Goal: Transaction & Acquisition: Book appointment/travel/reservation

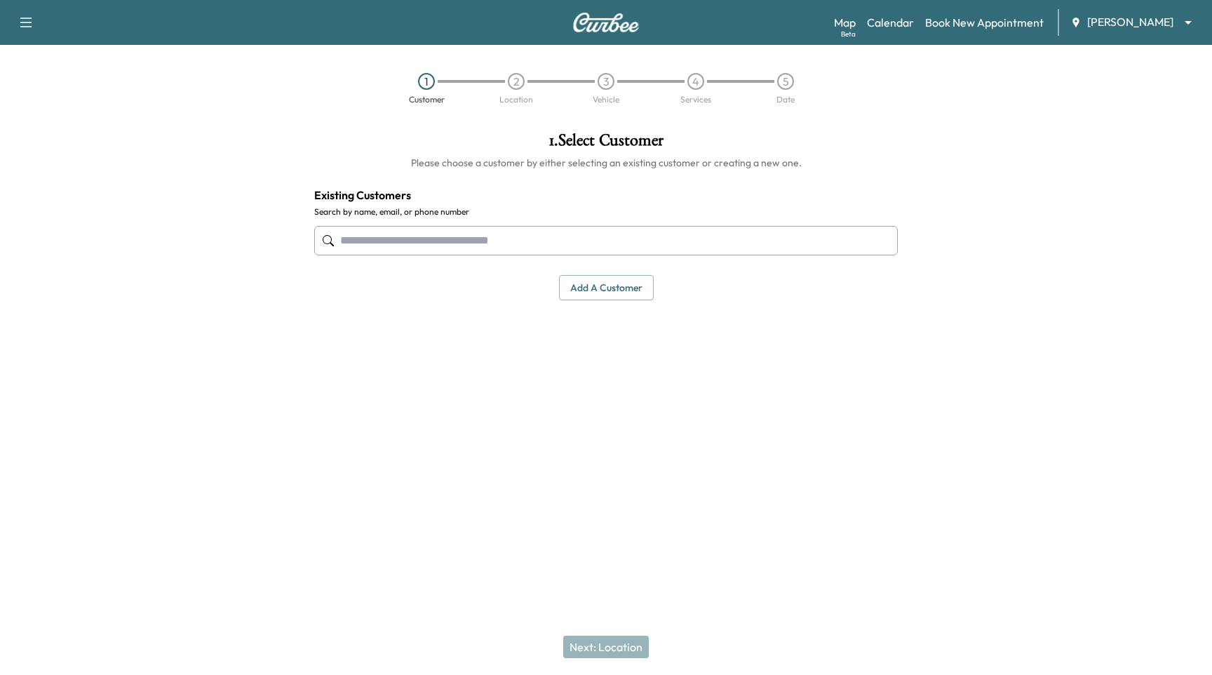
click at [1164, 22] on body "Support Log Out Map Beta Calendar Book New Appointment Ray Chevrolet ******** ​…" at bounding box center [606, 337] width 1212 height 675
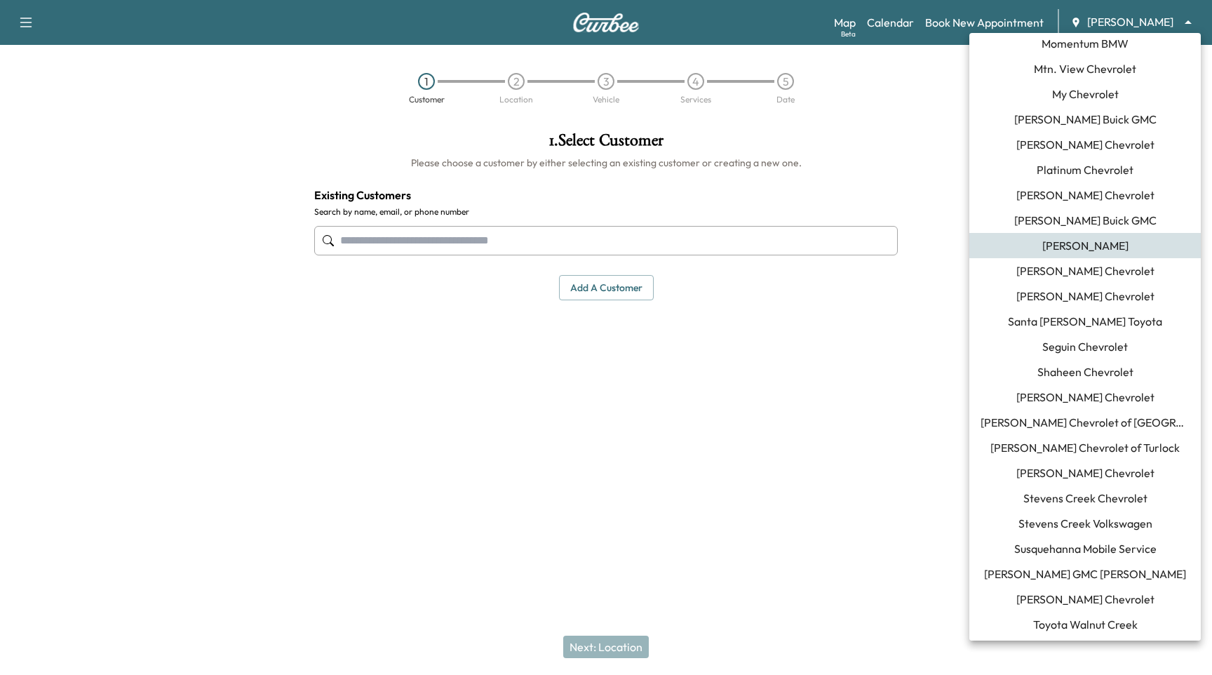
scroll to position [1098, 0]
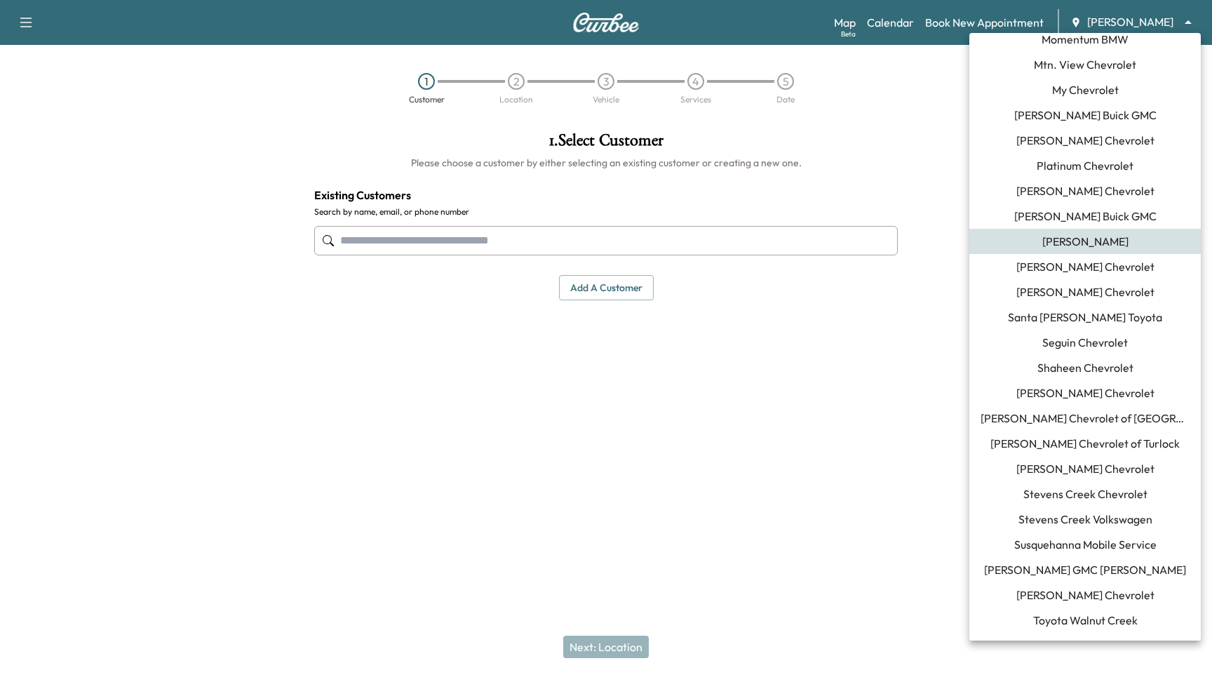
click at [1115, 361] on span "Shaheen Chevrolet" at bounding box center [1085, 367] width 96 height 17
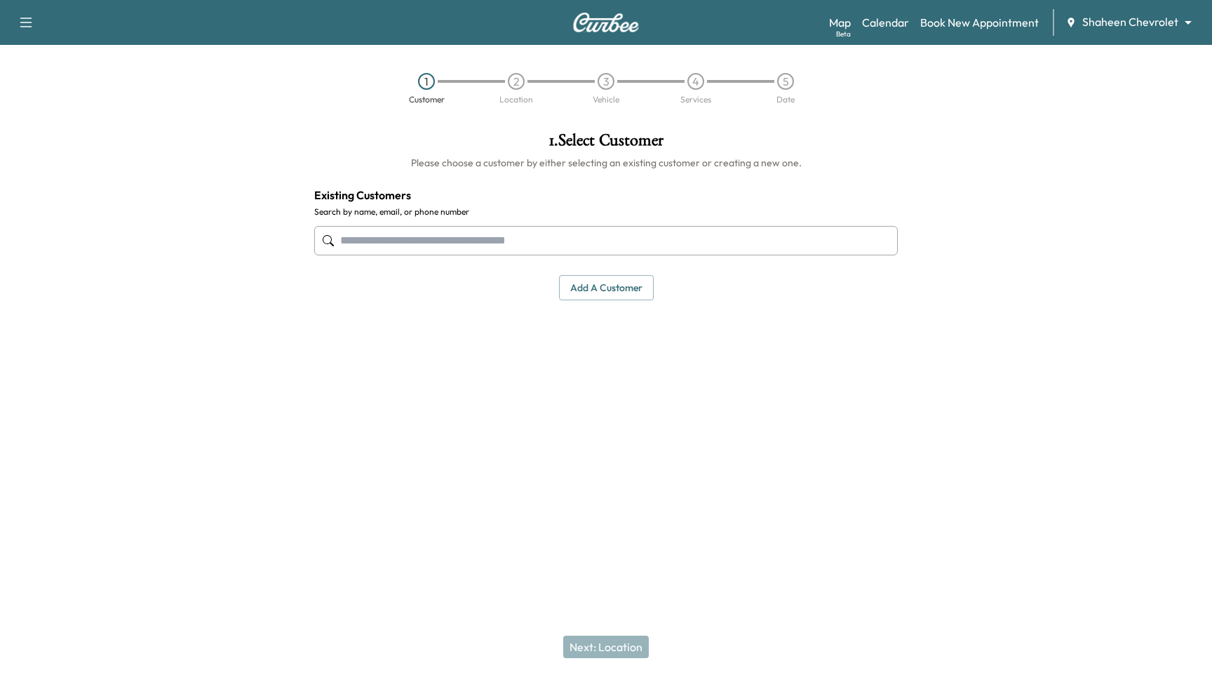
click at [539, 237] on input "text" at bounding box center [606, 240] width 584 height 29
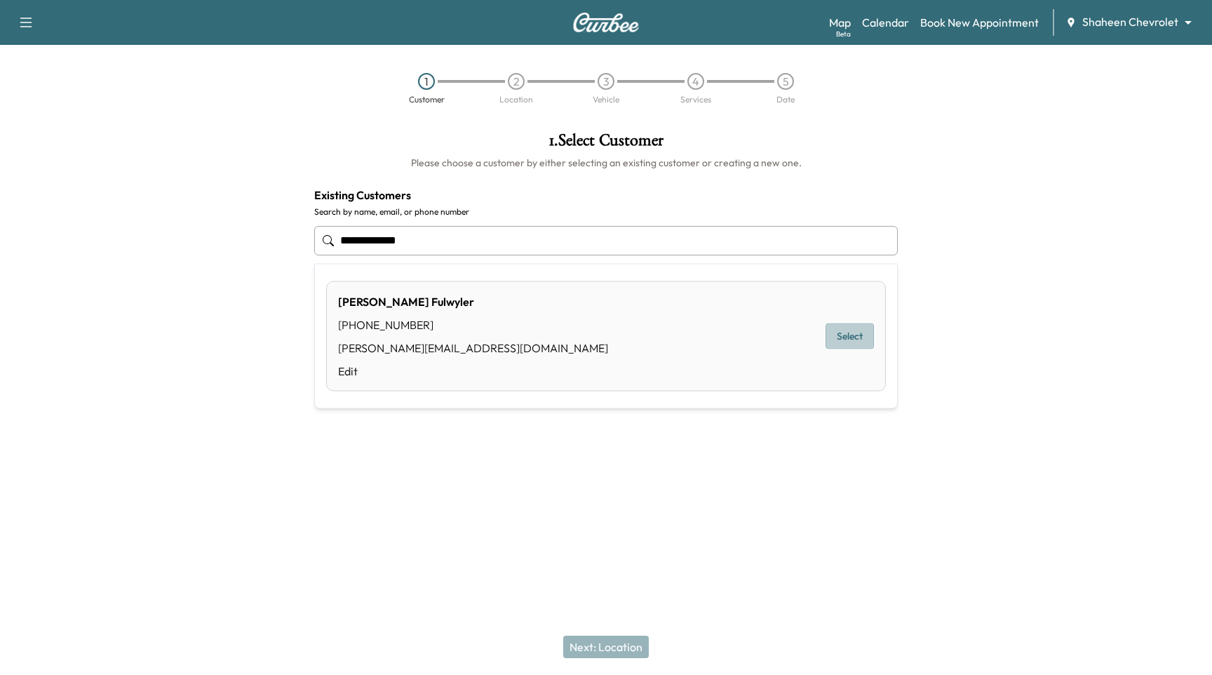
click at [852, 328] on button "Select" at bounding box center [850, 336] width 48 height 26
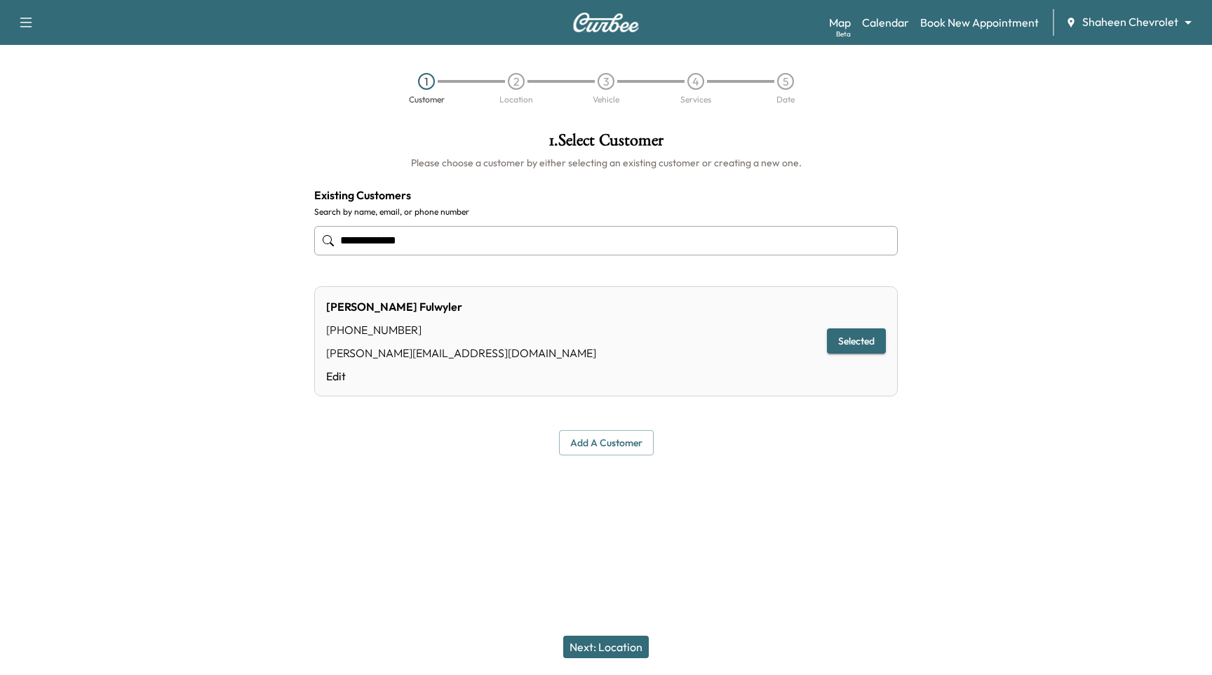
type input "**********"
click at [596, 648] on button "Next: Location" at bounding box center [606, 647] width 86 height 22
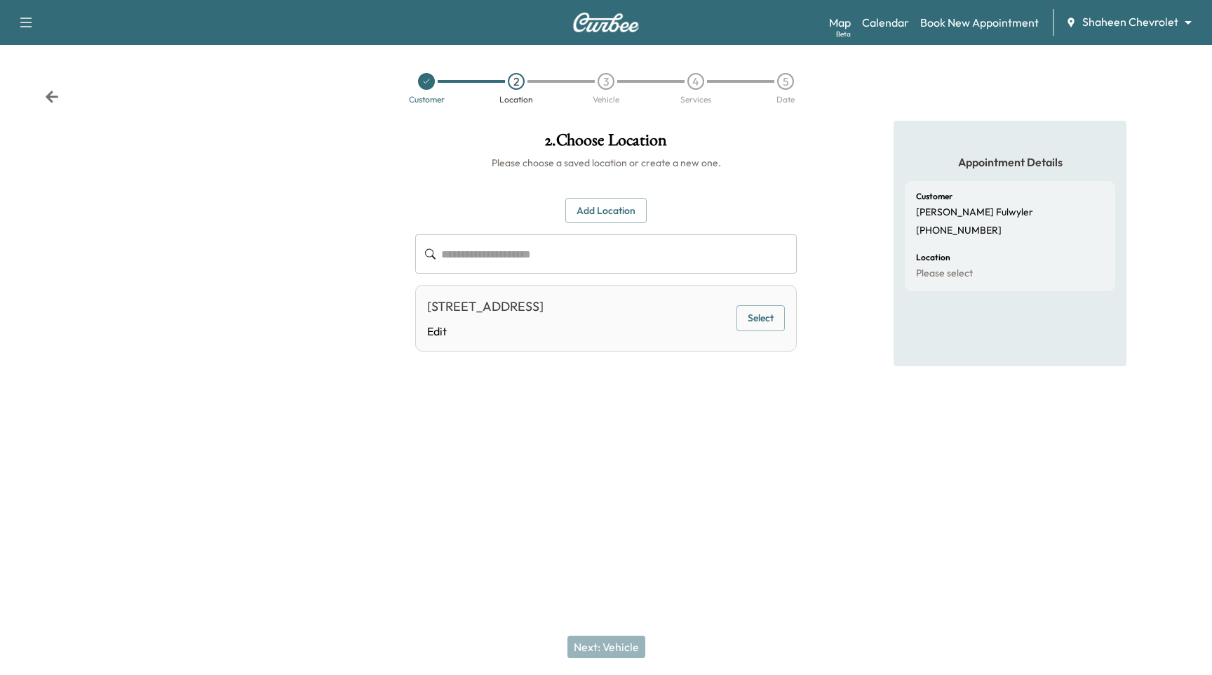
click at [747, 316] on button "Select" at bounding box center [761, 318] width 48 height 26
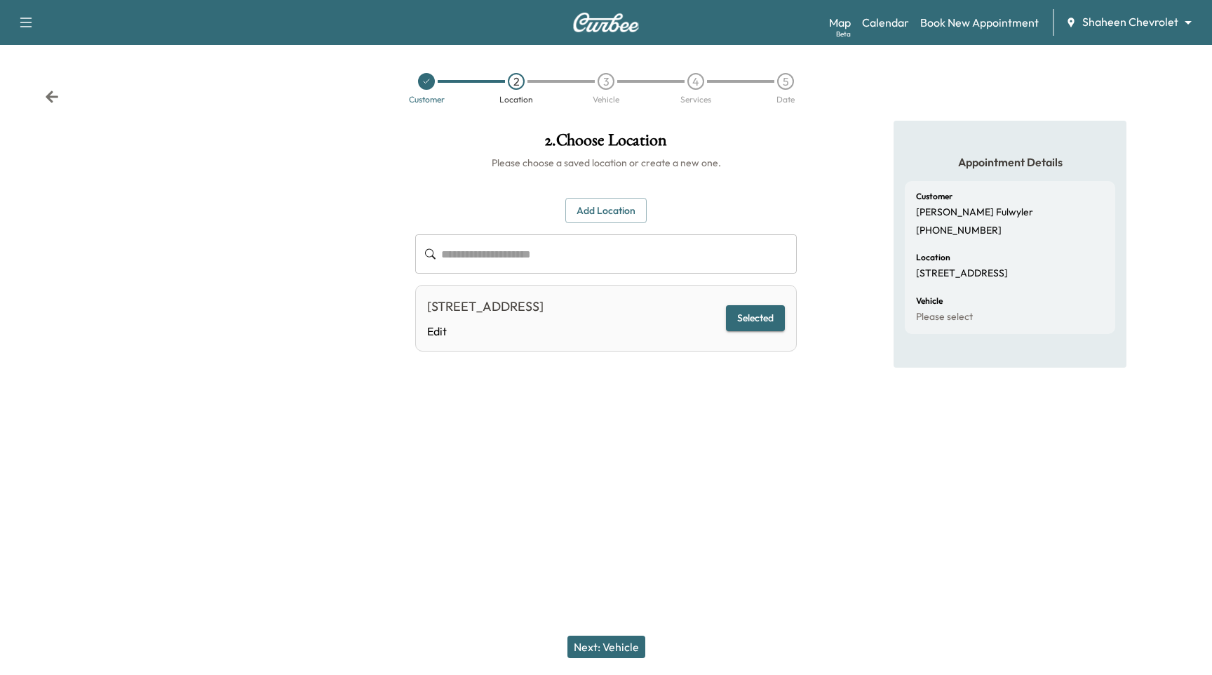
click at [605, 645] on button "Next: Vehicle" at bounding box center [606, 647] width 78 height 22
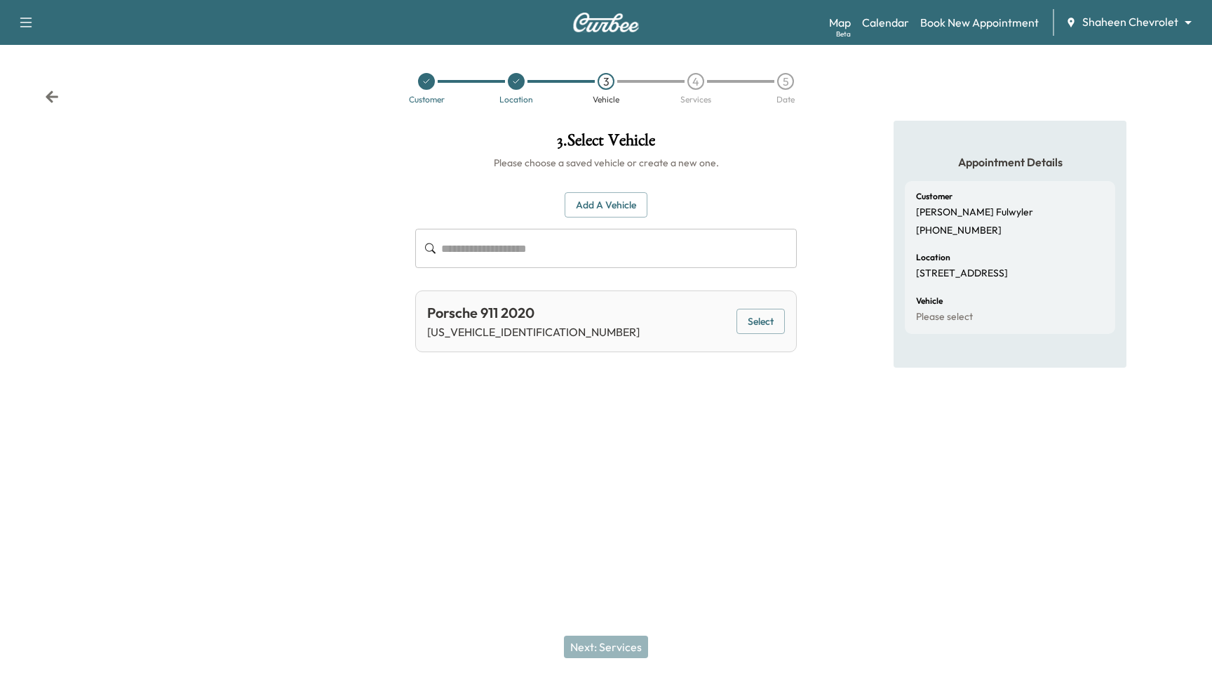
click at [763, 318] on button "Select" at bounding box center [761, 322] width 48 height 26
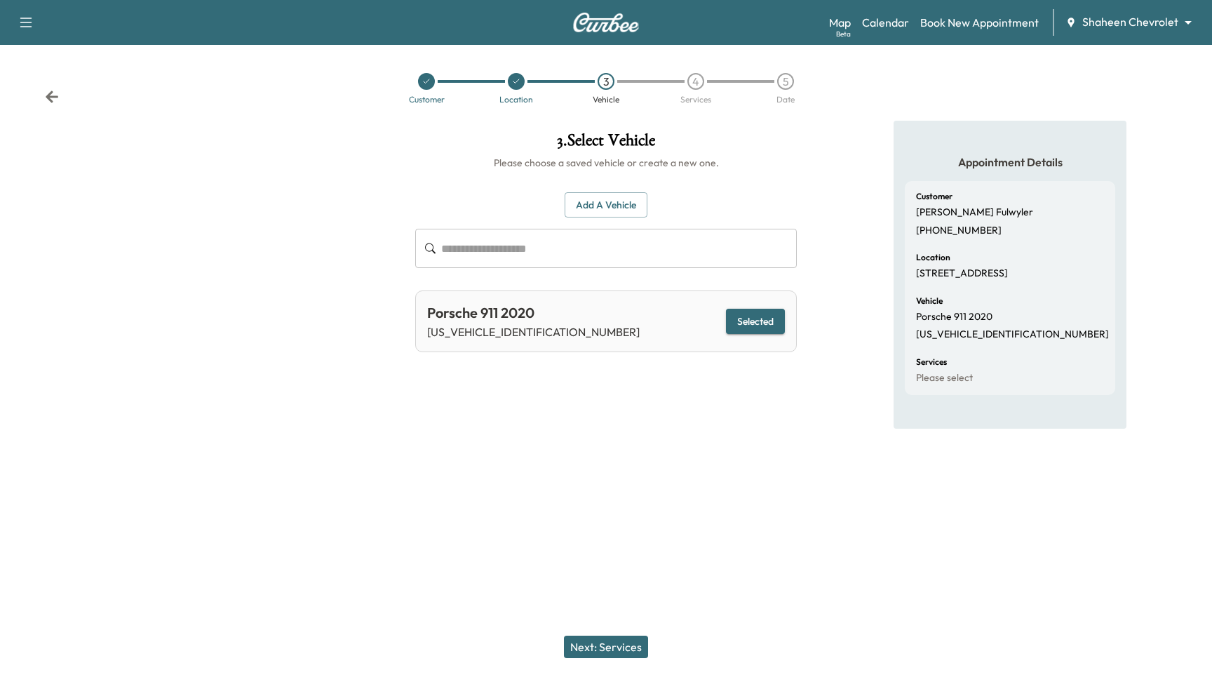
click at [623, 651] on button "Next: Services" at bounding box center [606, 647] width 84 height 22
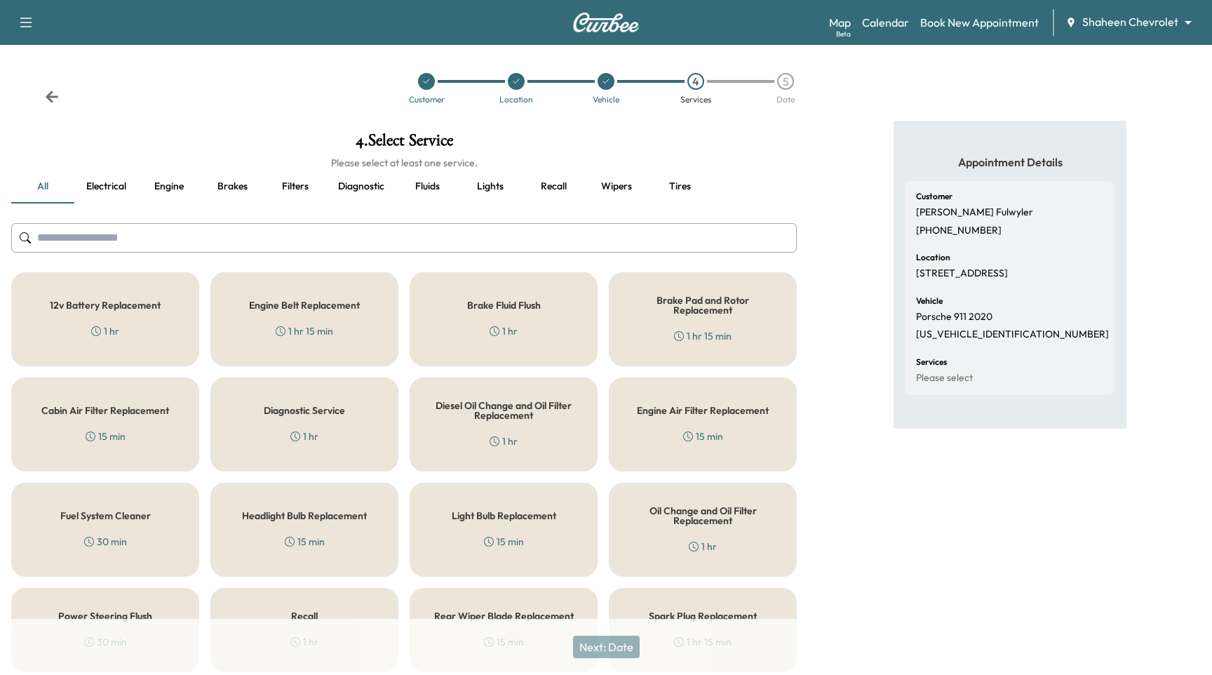
click at [180, 323] on div "12v Battery Replacement 1 hr" at bounding box center [105, 319] width 188 height 94
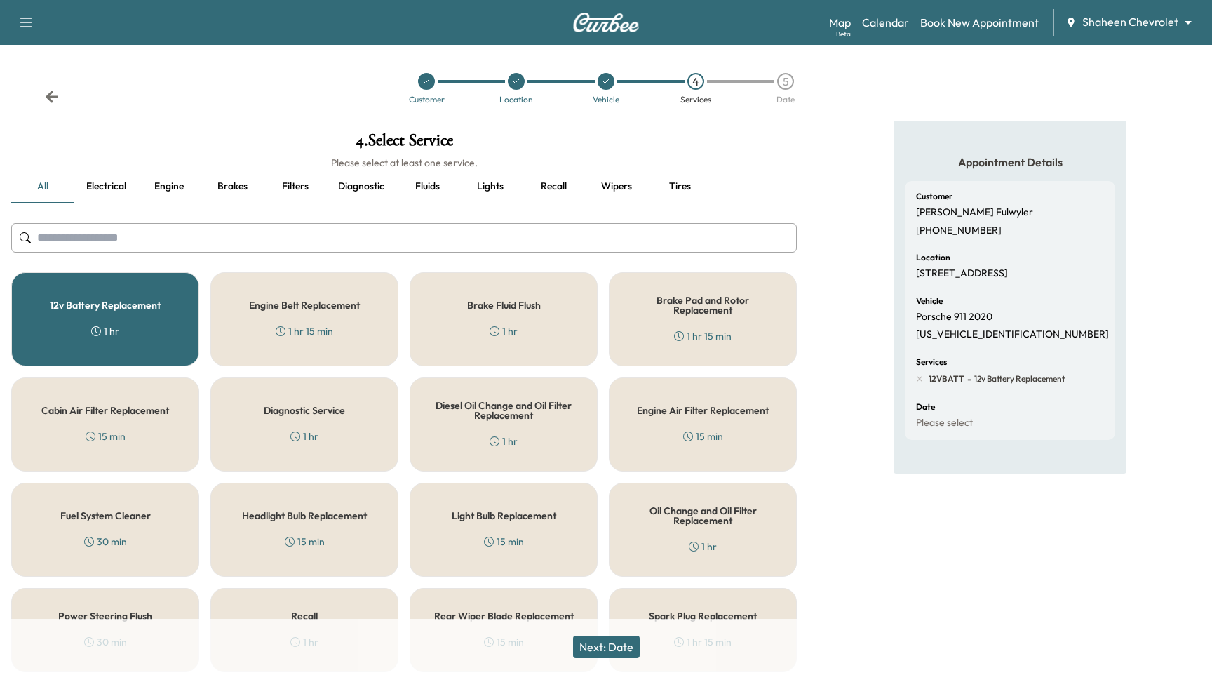
click at [631, 641] on button "Next: Date" at bounding box center [606, 647] width 67 height 22
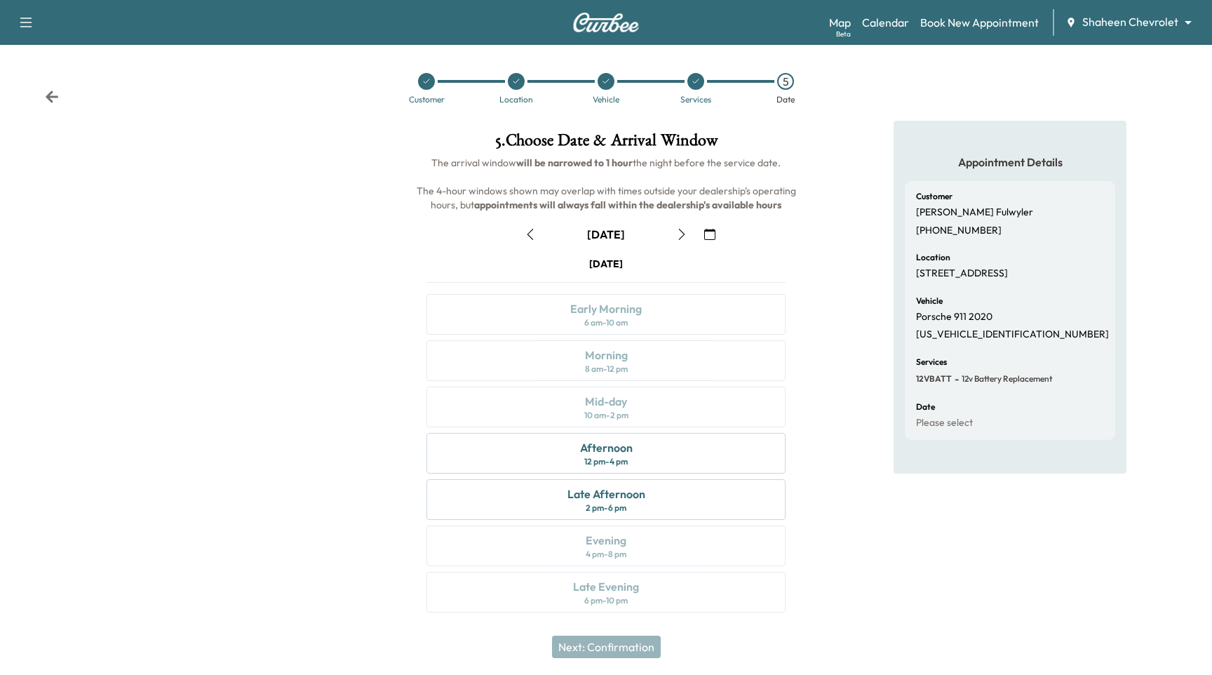
click at [710, 242] on button "button" at bounding box center [710, 234] width 24 height 22
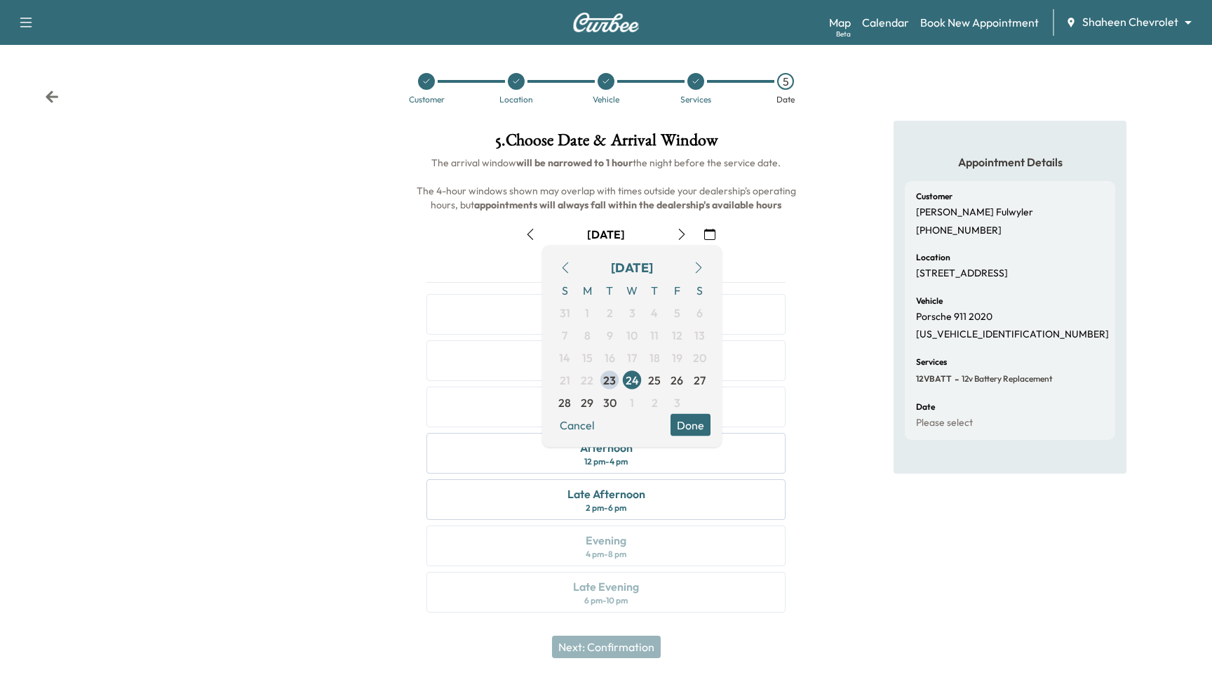
click at [697, 269] on icon "button" at bounding box center [698, 267] width 11 height 11
click at [634, 387] on span "22" at bounding box center [632, 380] width 13 height 17
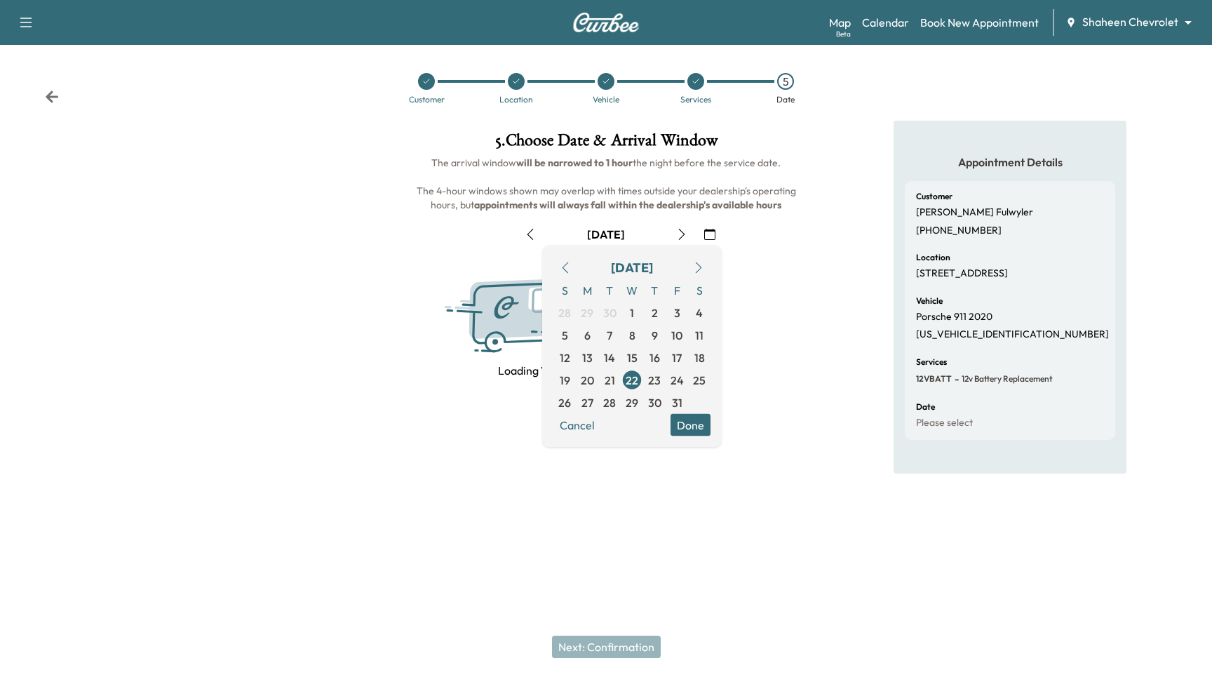
click at [684, 429] on button "Done" at bounding box center [691, 425] width 40 height 22
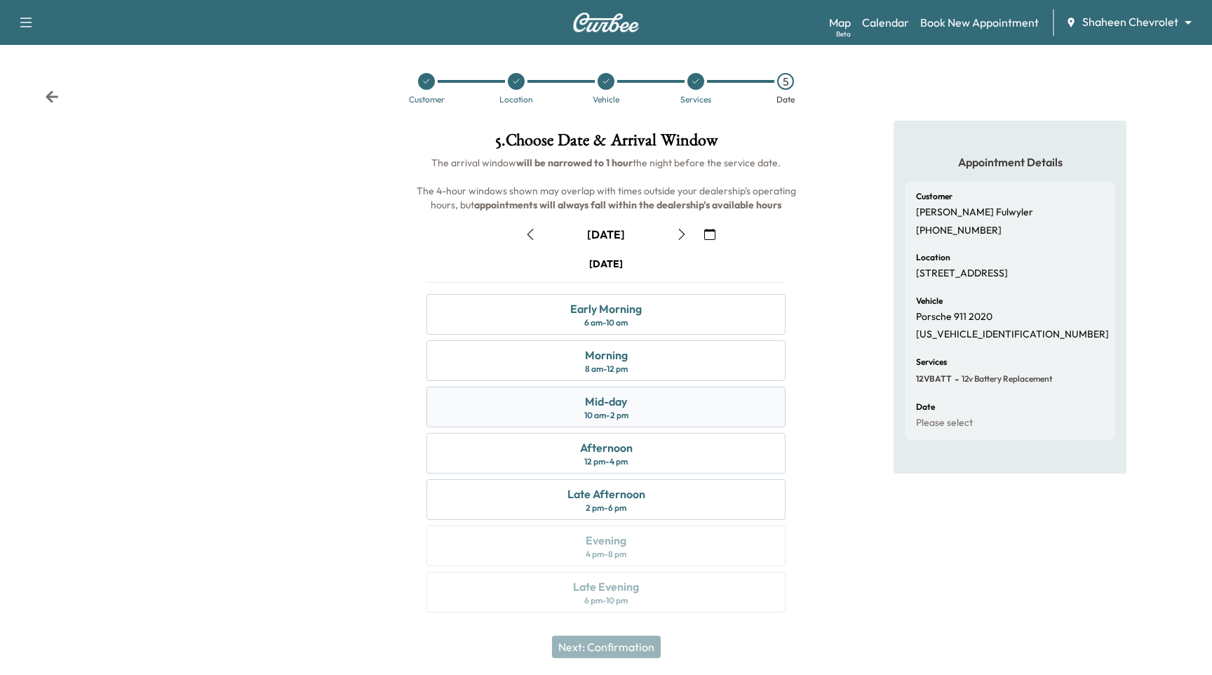
drag, startPoint x: 624, startPoint y: 386, endPoint x: 626, endPoint y: 397, distance: 11.4
click at [625, 388] on div "Mid-day 10 am - 2 pm" at bounding box center [605, 407] width 359 height 41
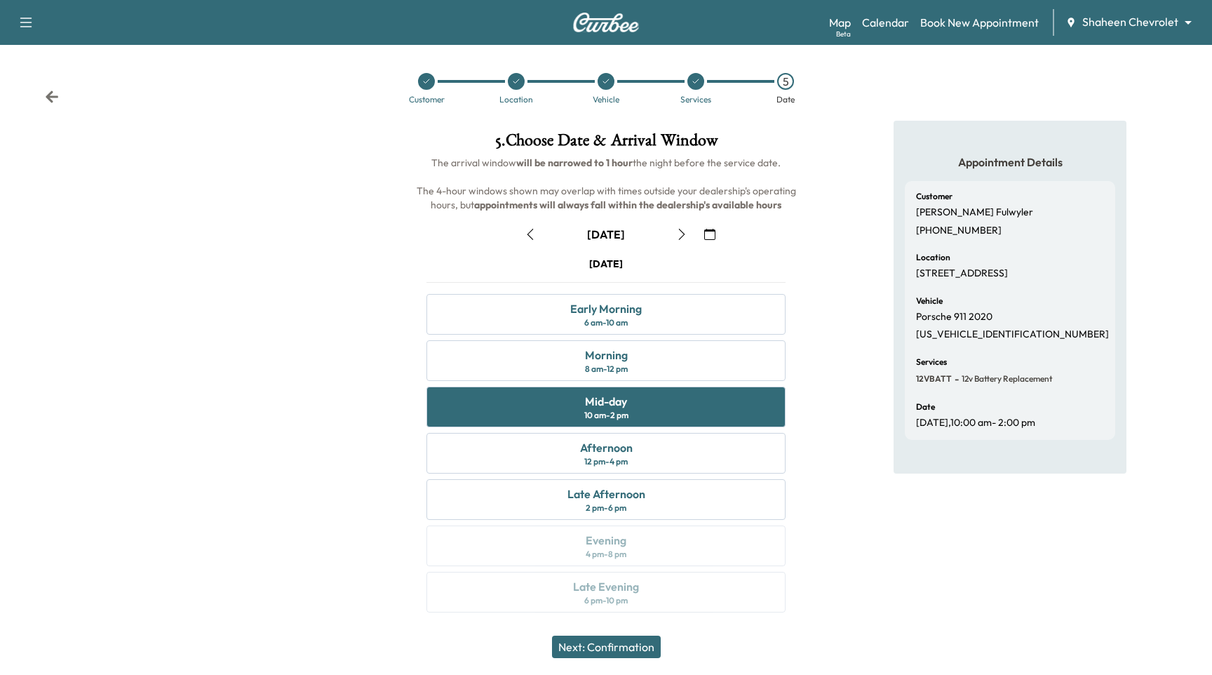
click at [645, 660] on div "Next: Confirmation" at bounding box center [606, 647] width 1212 height 56
click at [645, 656] on button "Next: Confirmation" at bounding box center [606, 647] width 109 height 22
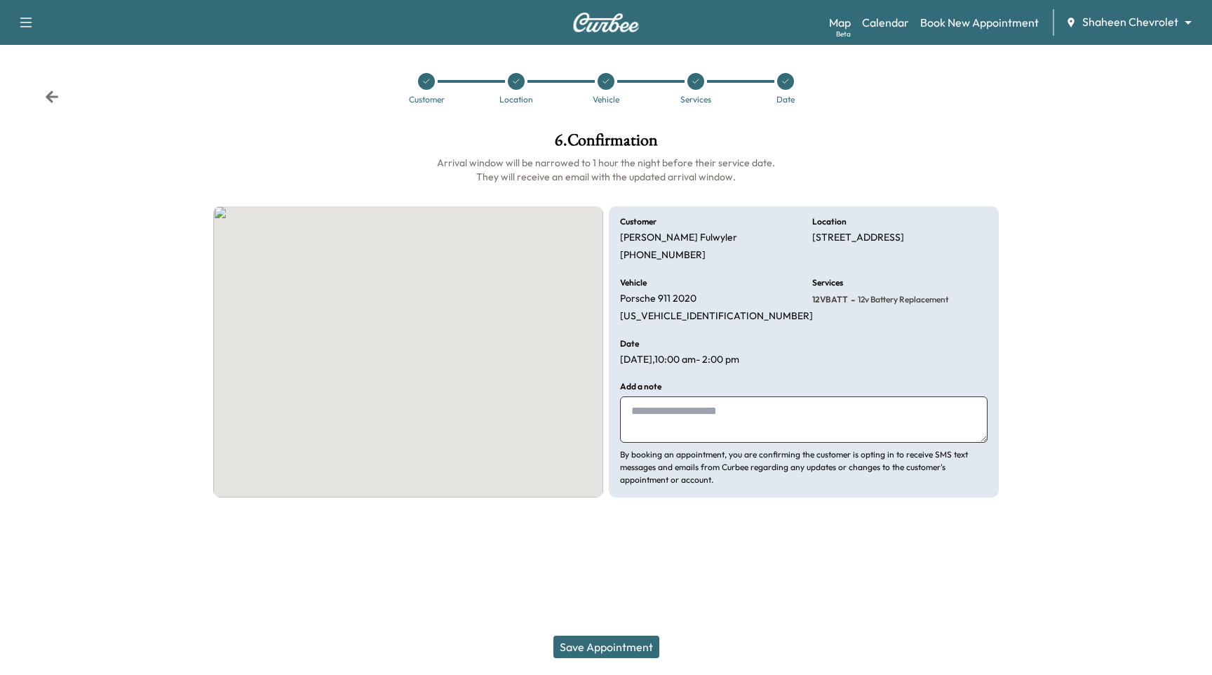
click at [646, 654] on button "Save Appointment" at bounding box center [606, 647] width 106 height 22
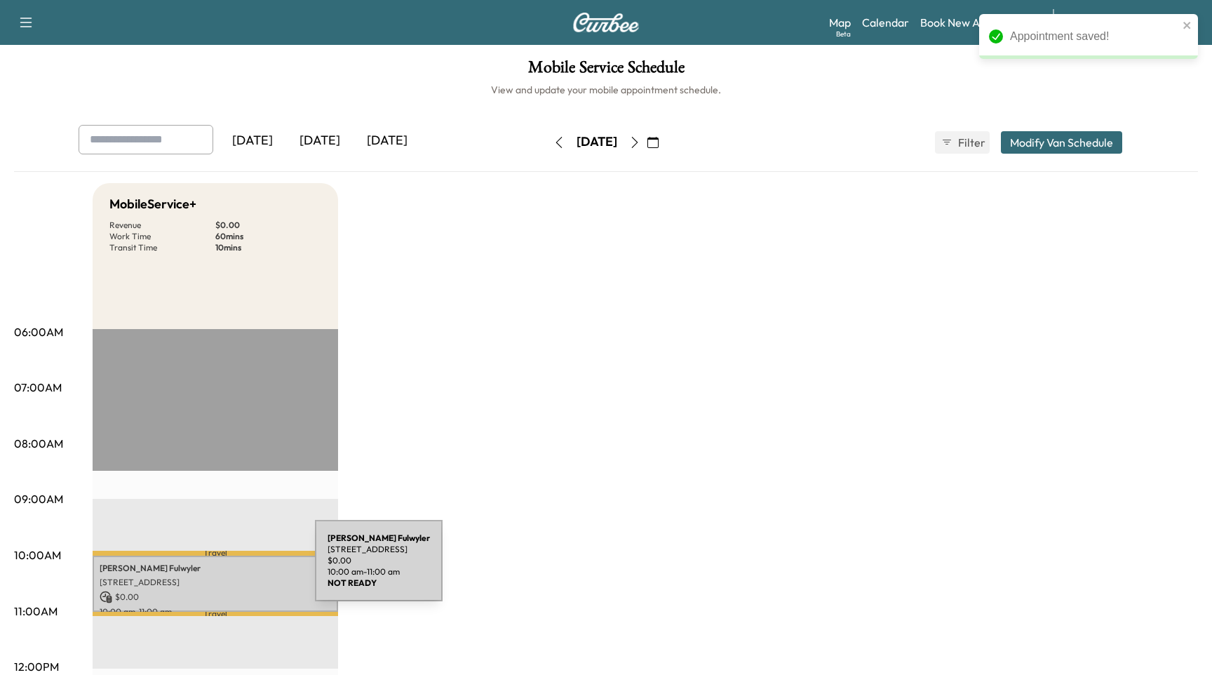
click at [209, 570] on p "Paul Fulwyler" at bounding box center [215, 568] width 231 height 11
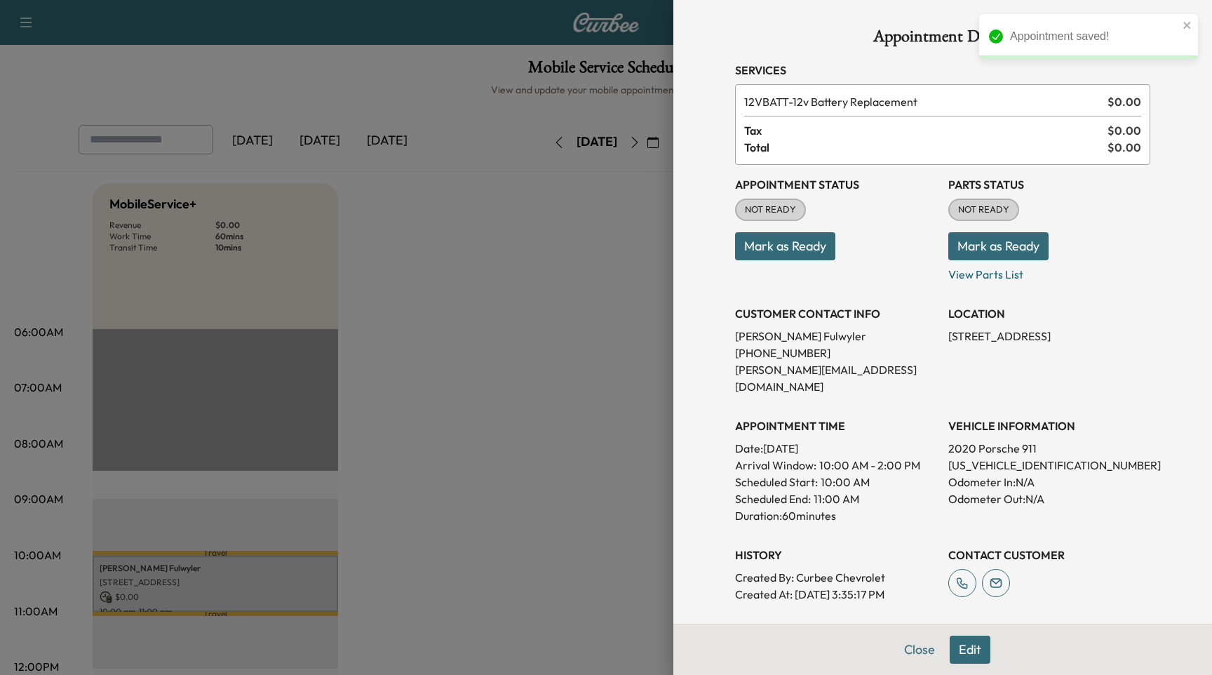
click at [972, 655] on button "Edit" at bounding box center [970, 650] width 41 height 28
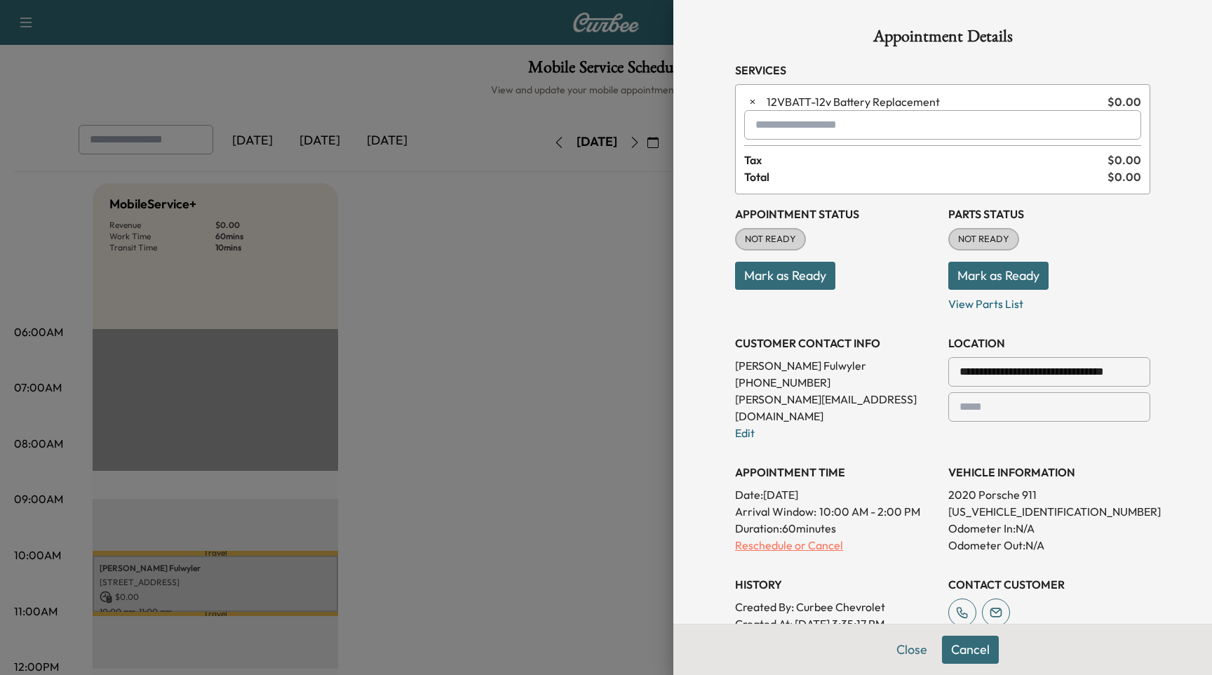
click at [824, 537] on p "Reschedule or Cancel" at bounding box center [836, 545] width 202 height 17
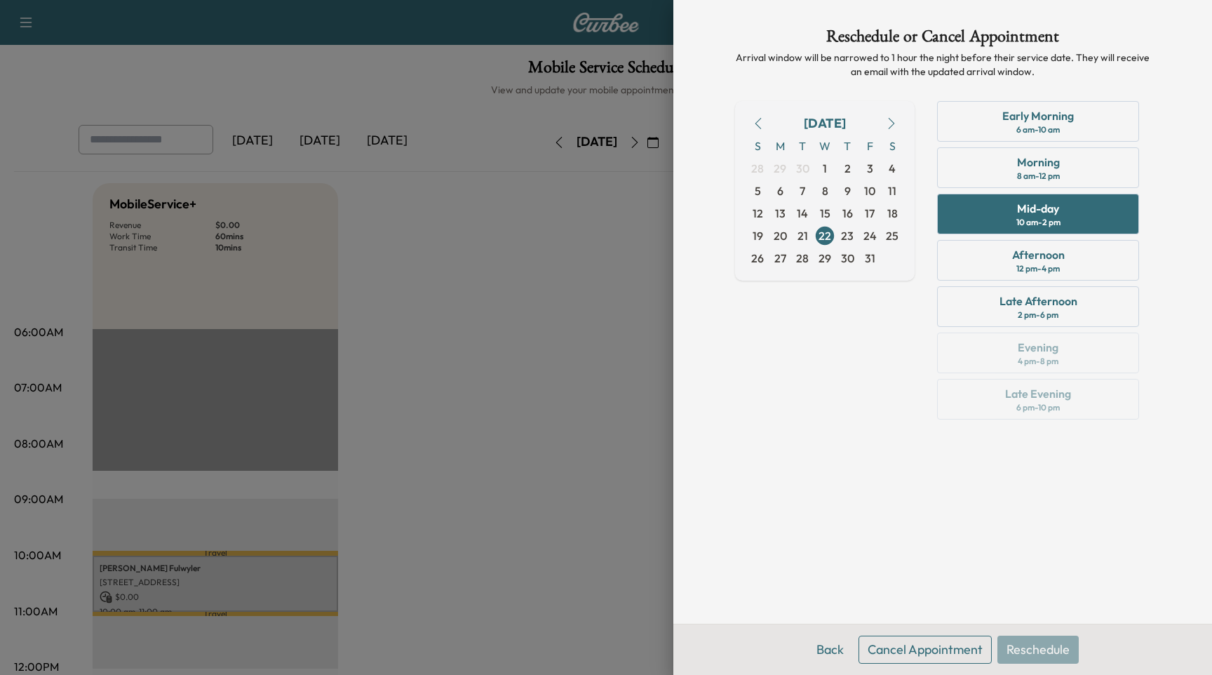
click at [902, 657] on button "Cancel Appointment" at bounding box center [925, 650] width 133 height 28
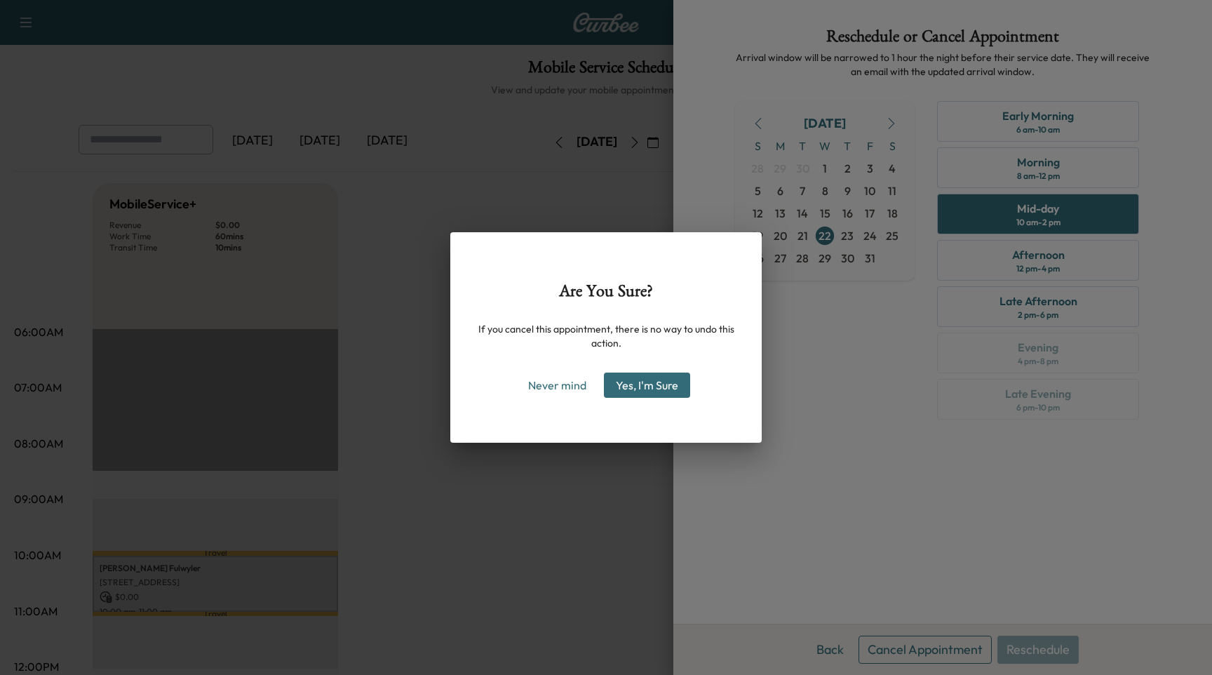
click at [671, 396] on button "Yes, I'm Sure" at bounding box center [647, 384] width 86 height 25
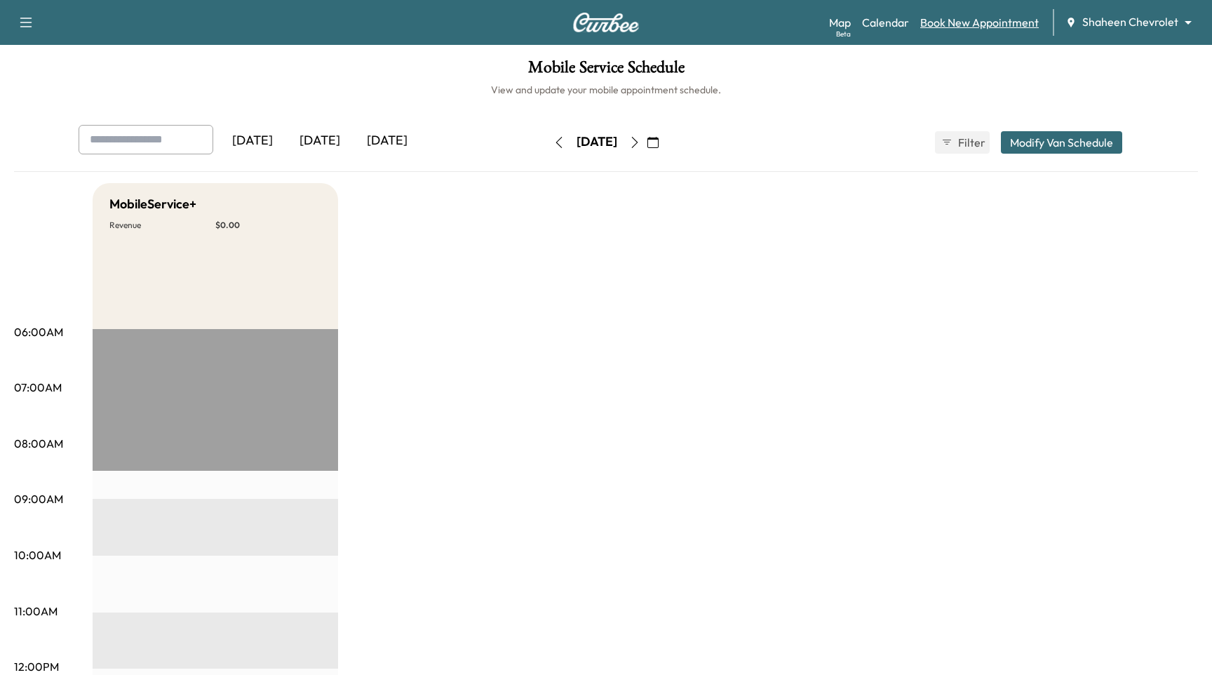
click at [997, 27] on link "Book New Appointment" at bounding box center [979, 22] width 119 height 17
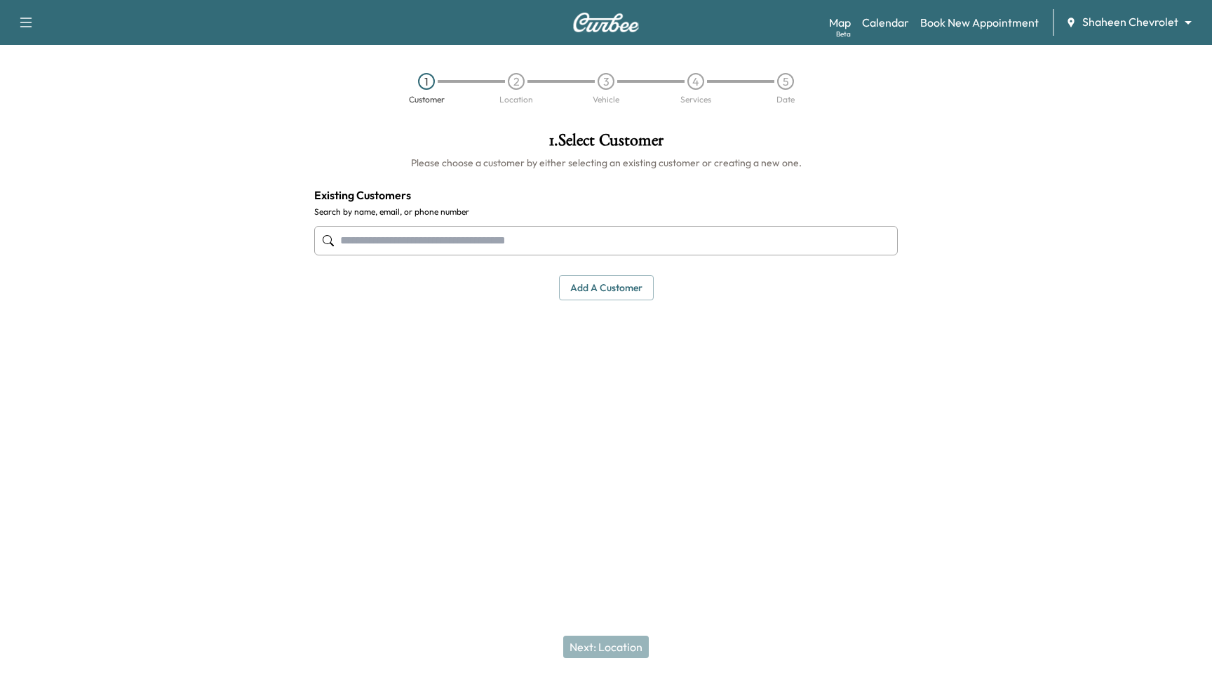
click at [517, 236] on input "text" at bounding box center [606, 240] width 584 height 29
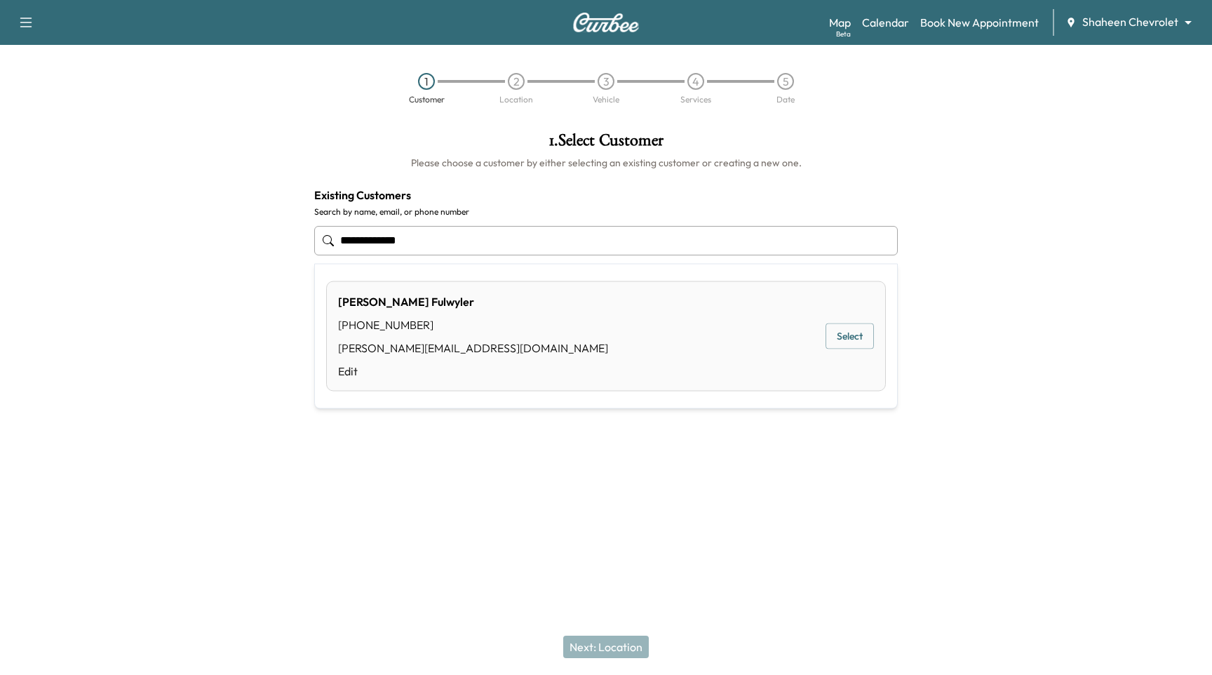
click at [840, 330] on button "Select" at bounding box center [850, 336] width 48 height 26
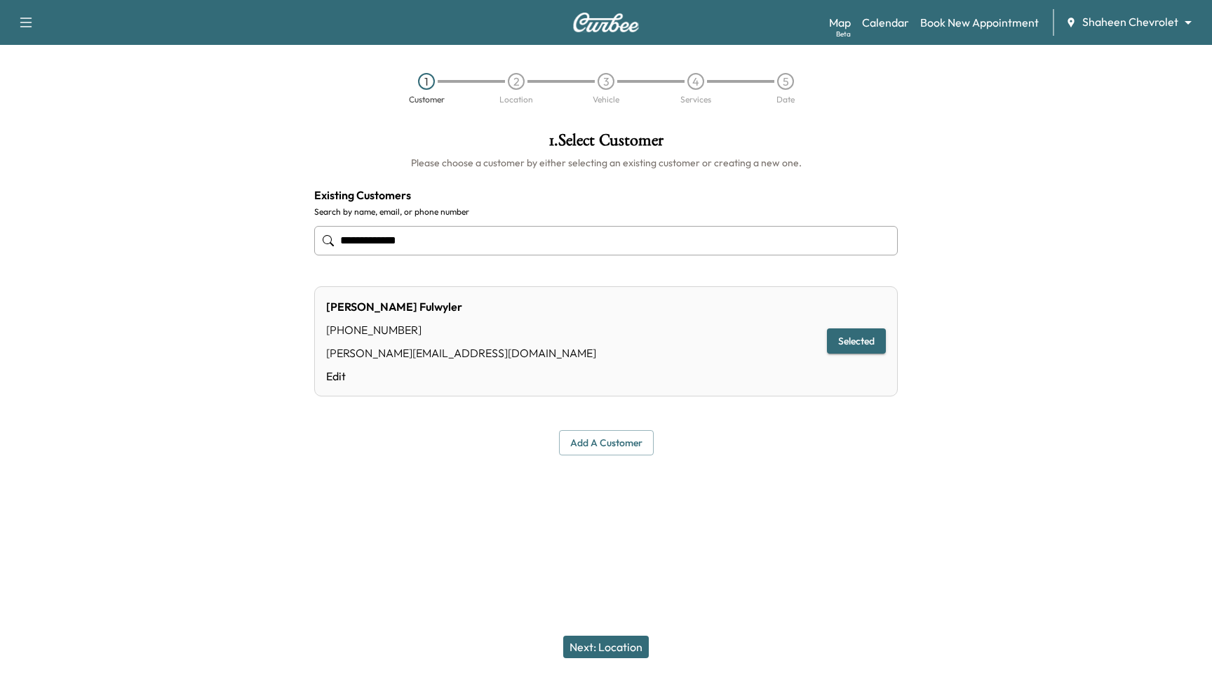
type input "**********"
click at [627, 647] on button "Next: Location" at bounding box center [606, 647] width 86 height 22
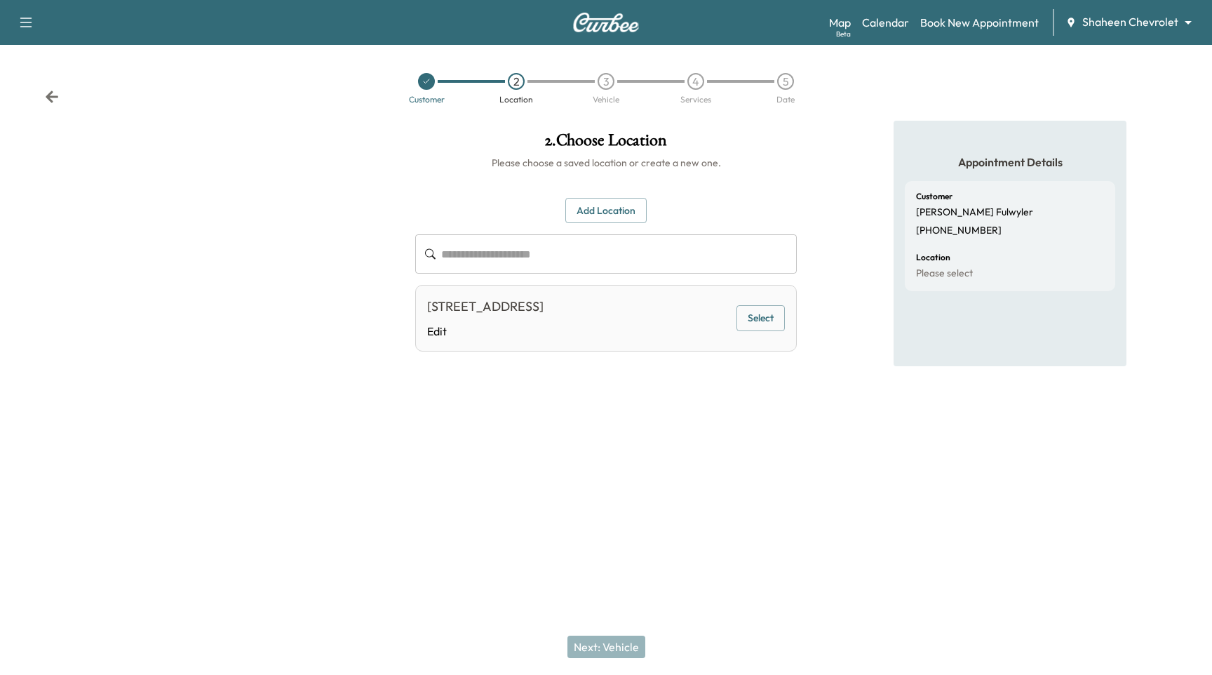
click at [621, 224] on div "**********" at bounding box center [606, 275] width 382 height 154
click at [621, 208] on button "Add Location" at bounding box center [605, 211] width 81 height 26
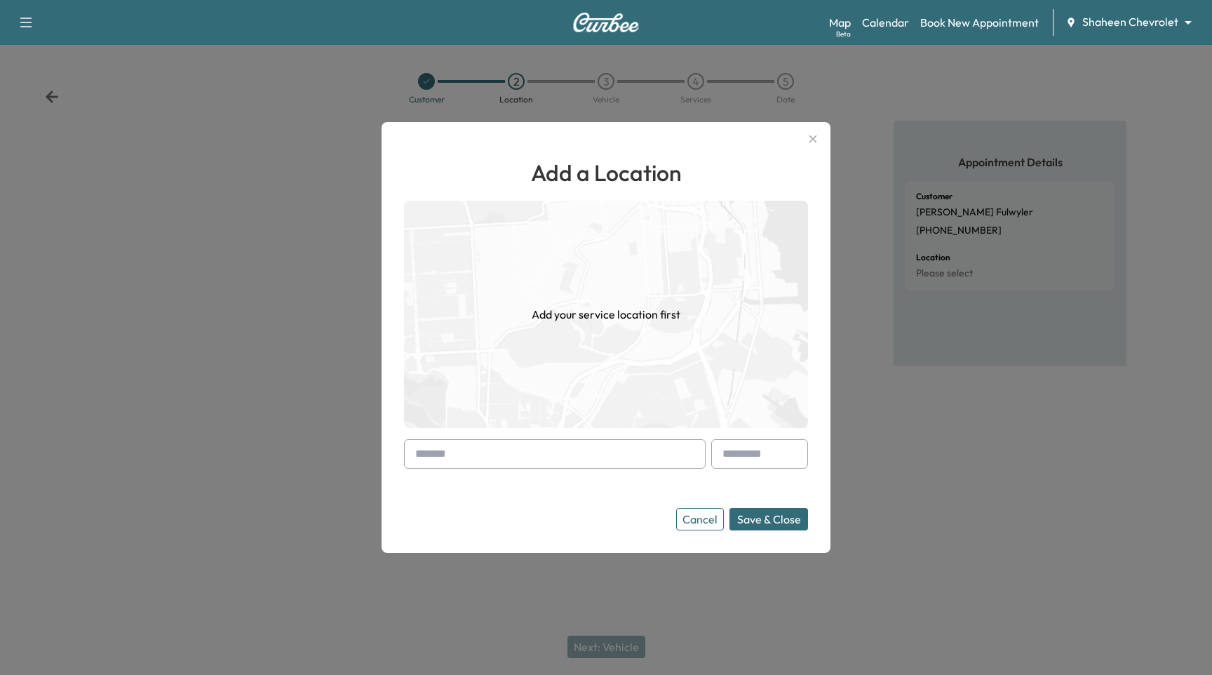
click at [467, 449] on input "text" at bounding box center [555, 453] width 302 height 29
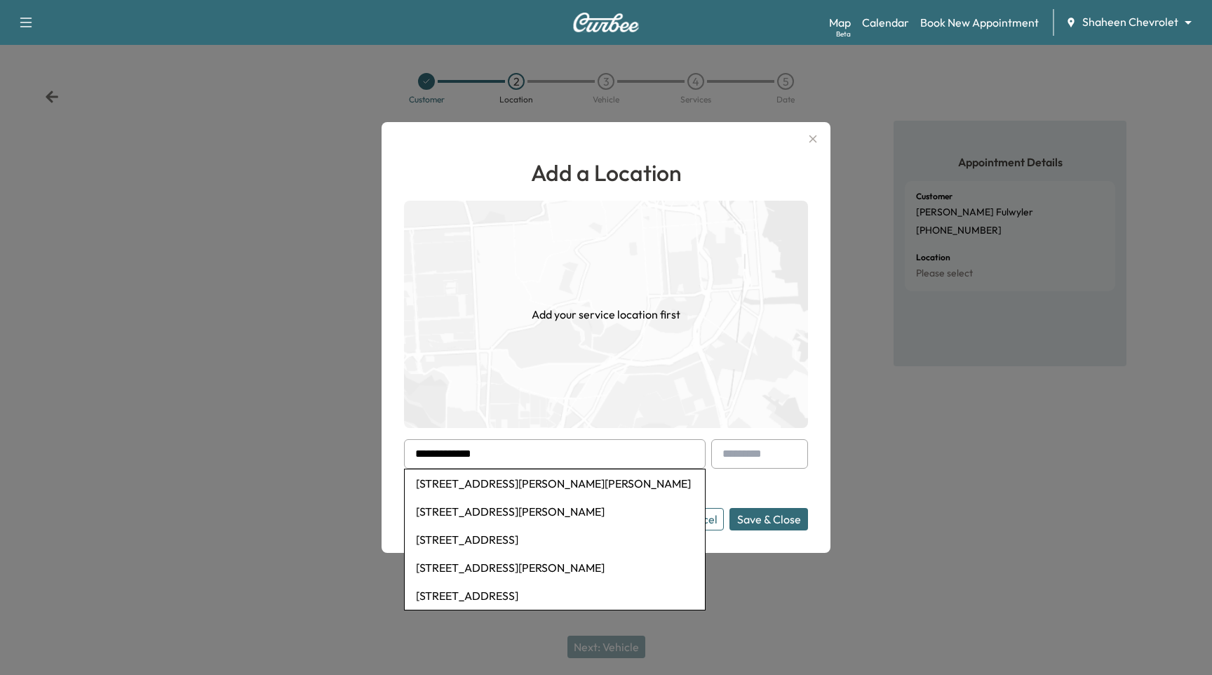
click at [559, 509] on li "904 Bills Lane, Saint Johns, MI, USA" at bounding box center [555, 511] width 300 height 28
type input "**********"
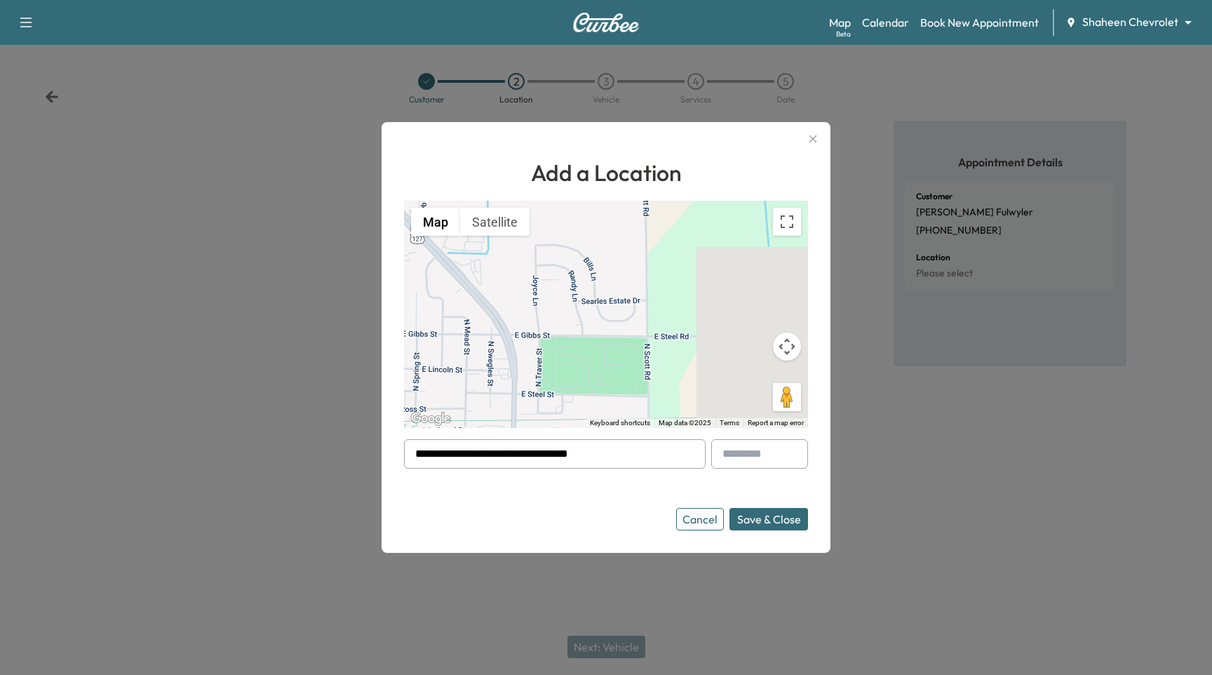
click at [776, 512] on button "Save & Close" at bounding box center [769, 519] width 79 height 22
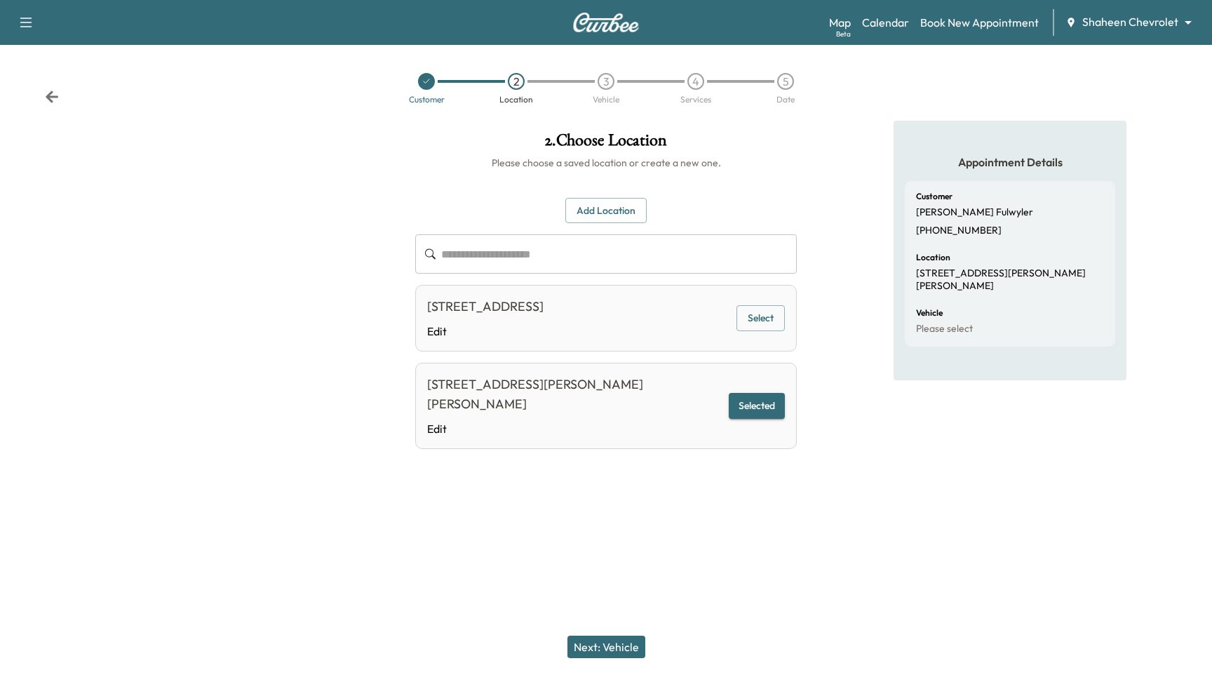
click at [578, 488] on div at bounding box center [606, 510] width 1212 height 45
